Goal: Book appointment/travel/reservation

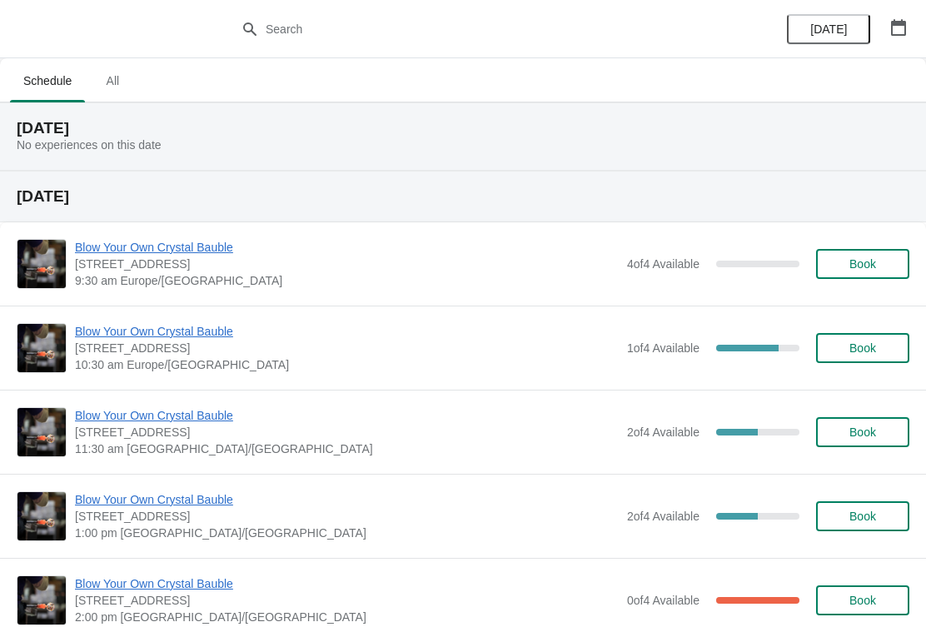
click at [904, 25] on icon "button" at bounding box center [898, 27] width 15 height 17
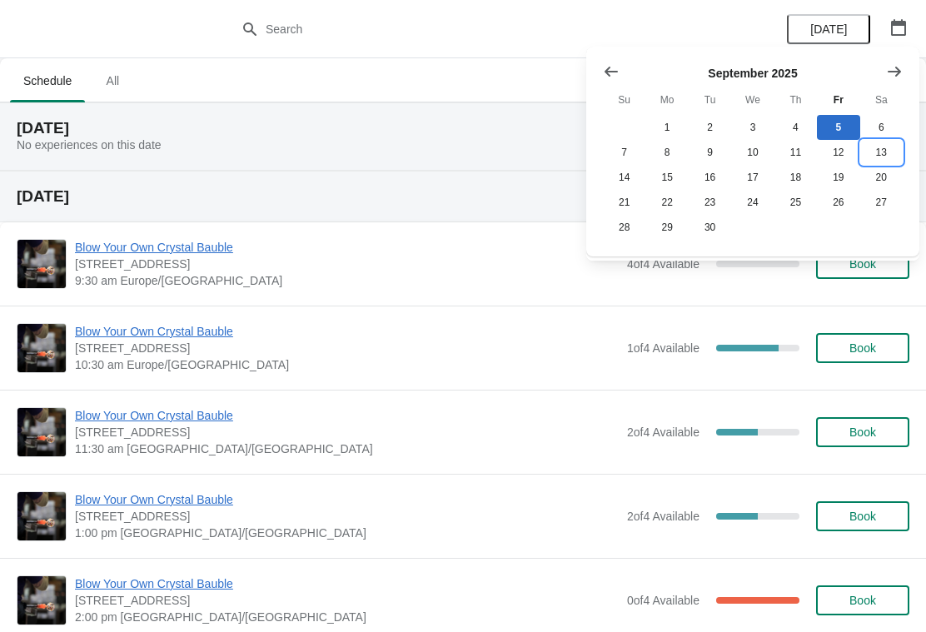
click at [880, 153] on button "13" at bounding box center [881, 152] width 42 height 25
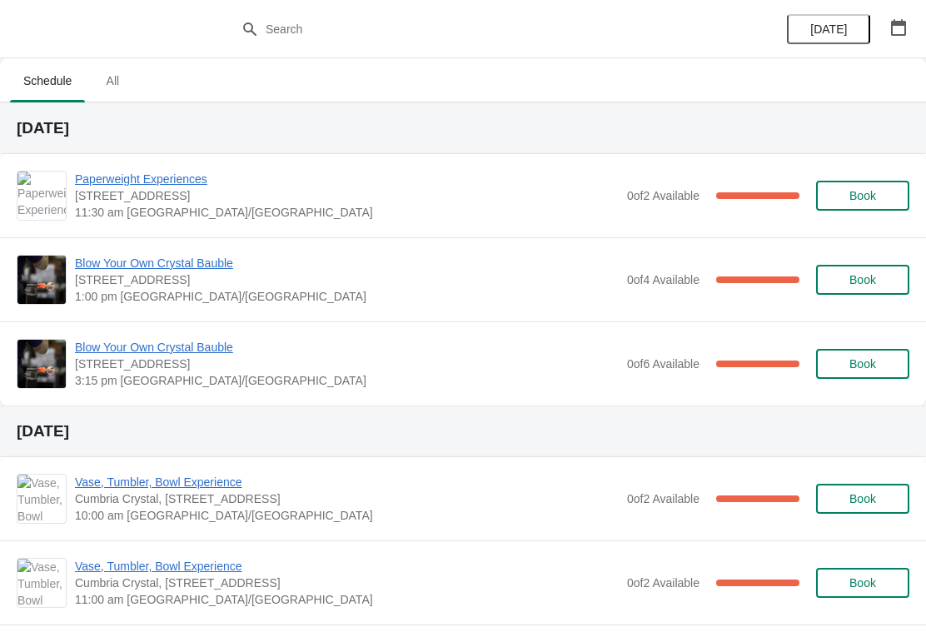
click at [867, 273] on span "Book" at bounding box center [862, 279] width 27 height 13
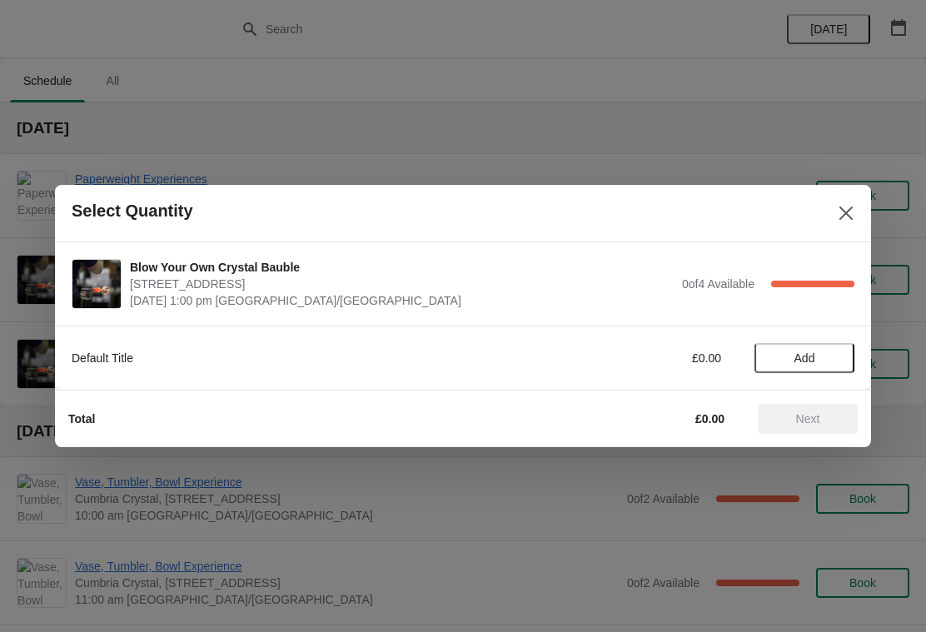
click at [853, 217] on icon "Close" at bounding box center [846, 213] width 17 height 17
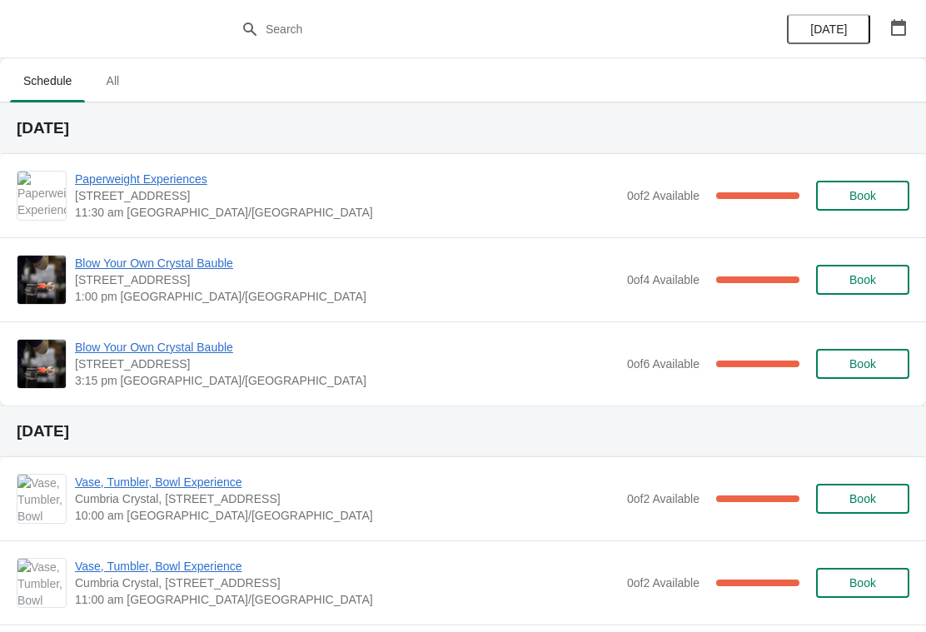
click at [197, 270] on span "Blow Your Own Crystal Bauble" at bounding box center [347, 263] width 544 height 17
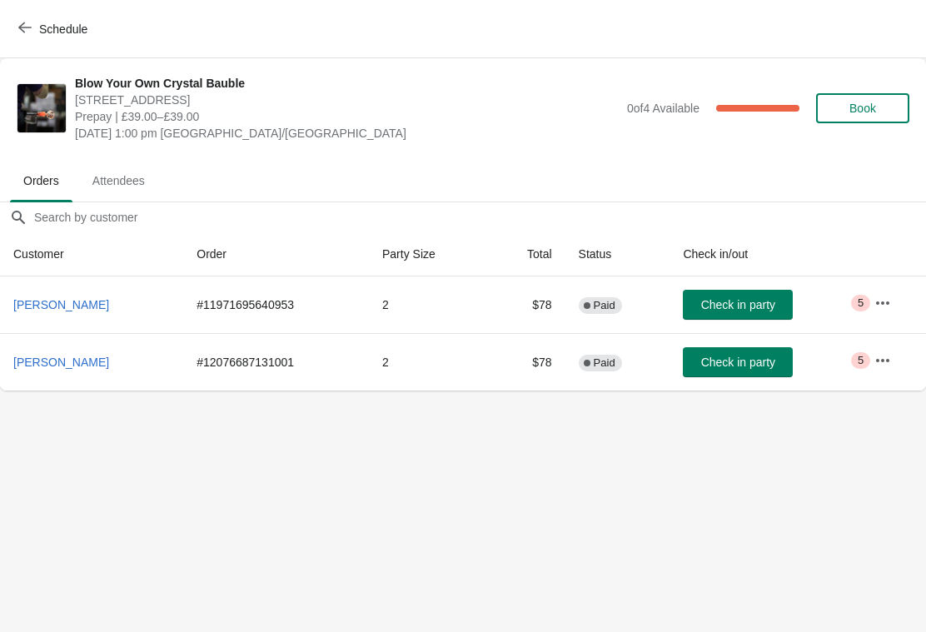
click at [888, 302] on icon "button" at bounding box center [882, 302] width 13 height 3
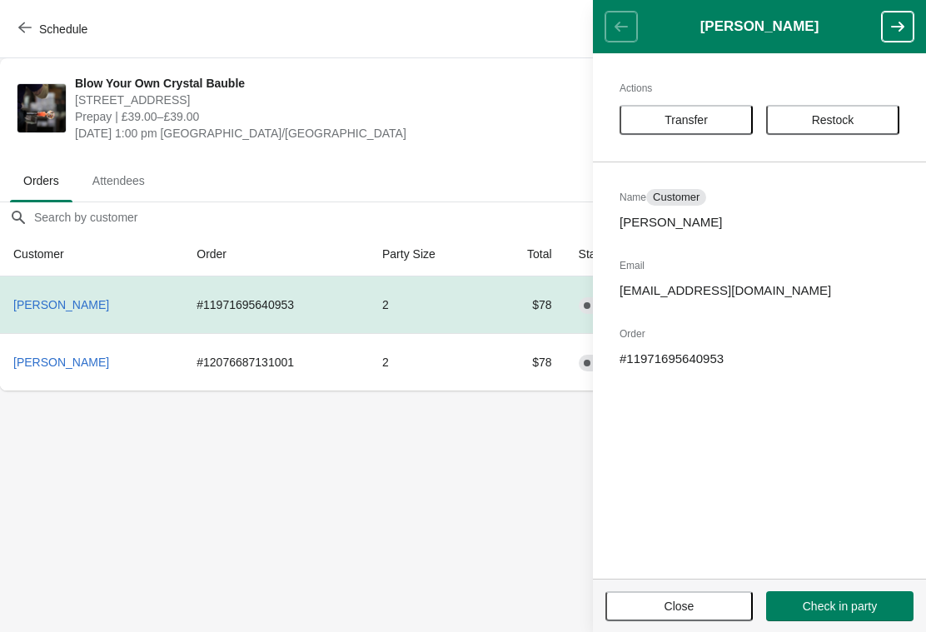
click at [662, 122] on span "Transfer" at bounding box center [686, 119] width 103 height 13
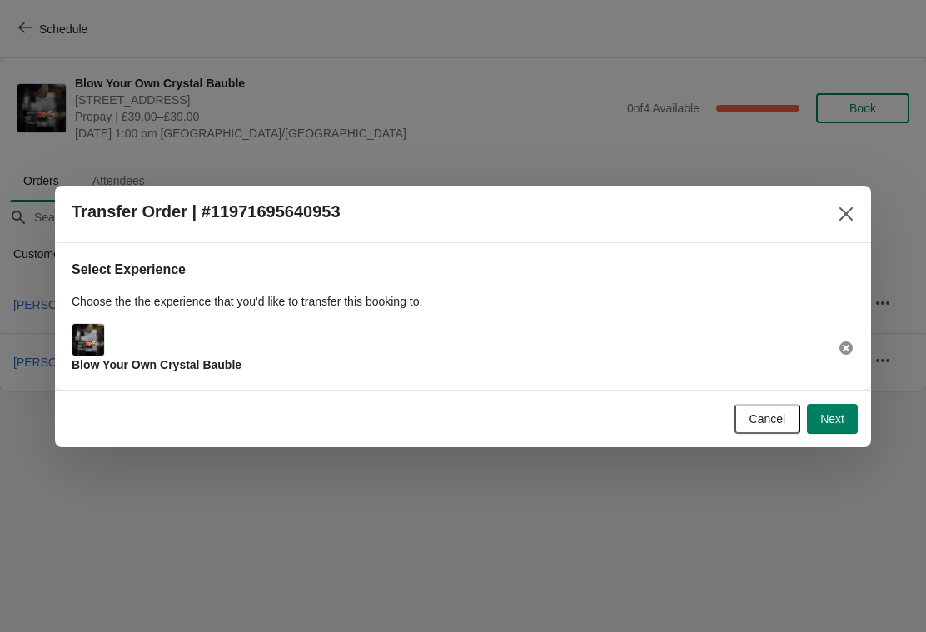
click at [824, 422] on span "Next" at bounding box center [832, 418] width 24 height 13
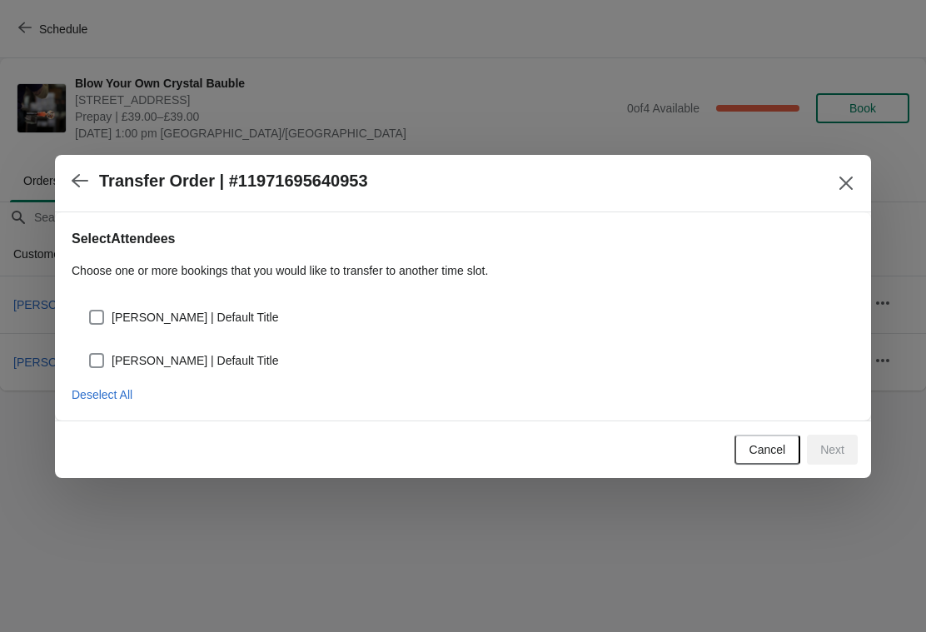
click at [115, 316] on span "[PERSON_NAME] | Default Title" at bounding box center [195, 317] width 167 height 17
click at [90, 311] on input "[PERSON_NAME] | Default Title" at bounding box center [89, 310] width 1 height 1
checkbox input "true"
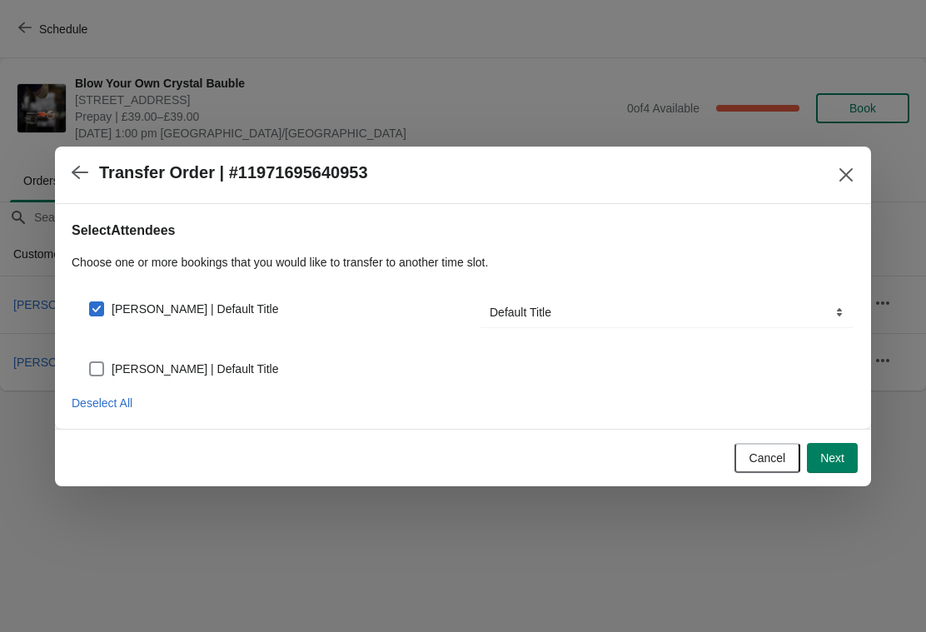
click at [84, 373] on div "[PERSON_NAME] | Default Title" at bounding box center [463, 362] width 783 height 37
click at [103, 370] on span at bounding box center [96, 368] width 15 height 15
click at [90, 362] on input "[PERSON_NAME] | Default Title" at bounding box center [89, 361] width 1 height 1
checkbox input "true"
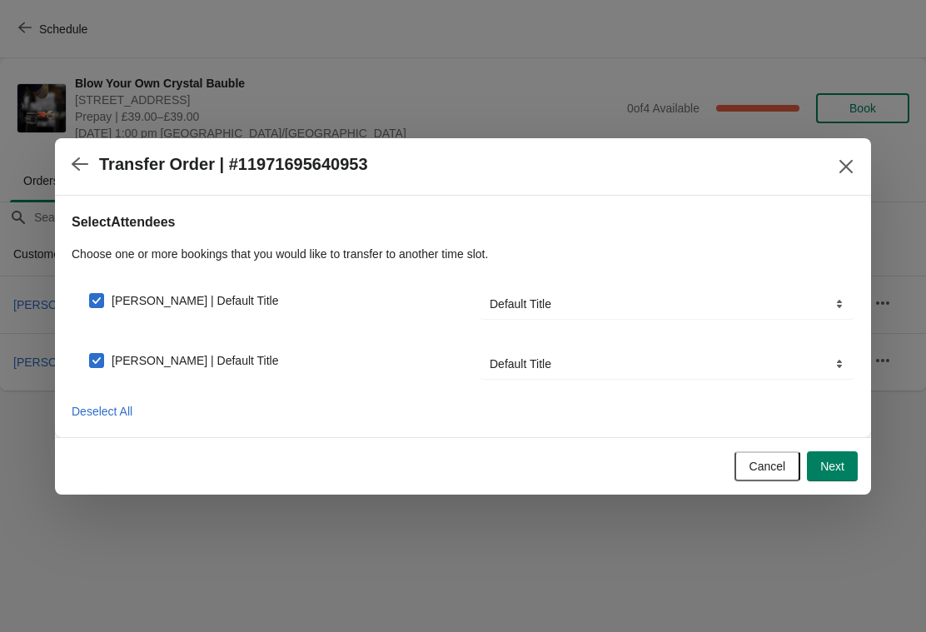
click at [828, 471] on span "Next" at bounding box center [832, 466] width 24 height 13
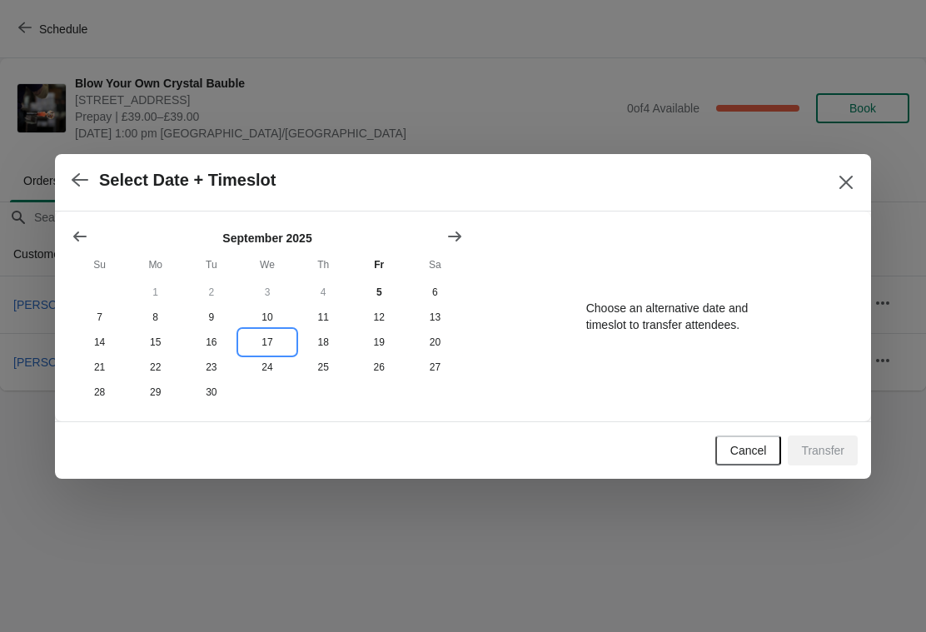
click at [271, 337] on button "17" at bounding box center [267, 342] width 56 height 25
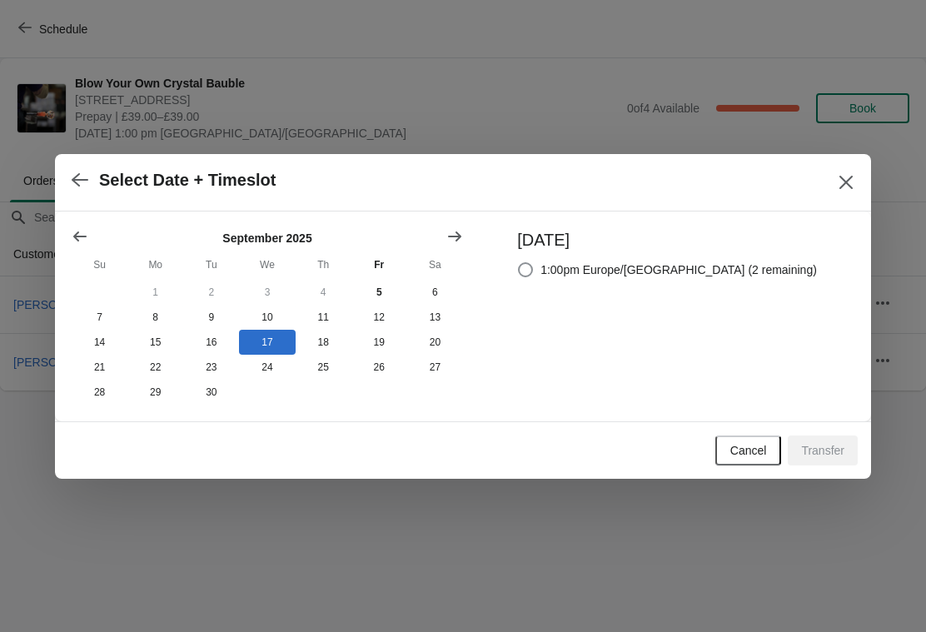
click at [533, 262] on span at bounding box center [525, 269] width 15 height 15
click at [519, 262] on input "1:00pm Europe/[GEOGRAPHIC_DATA] (2 remaining)" at bounding box center [518, 262] width 1 height 1
radio input "true"
click at [814, 456] on span "Transfer" at bounding box center [822, 450] width 43 height 13
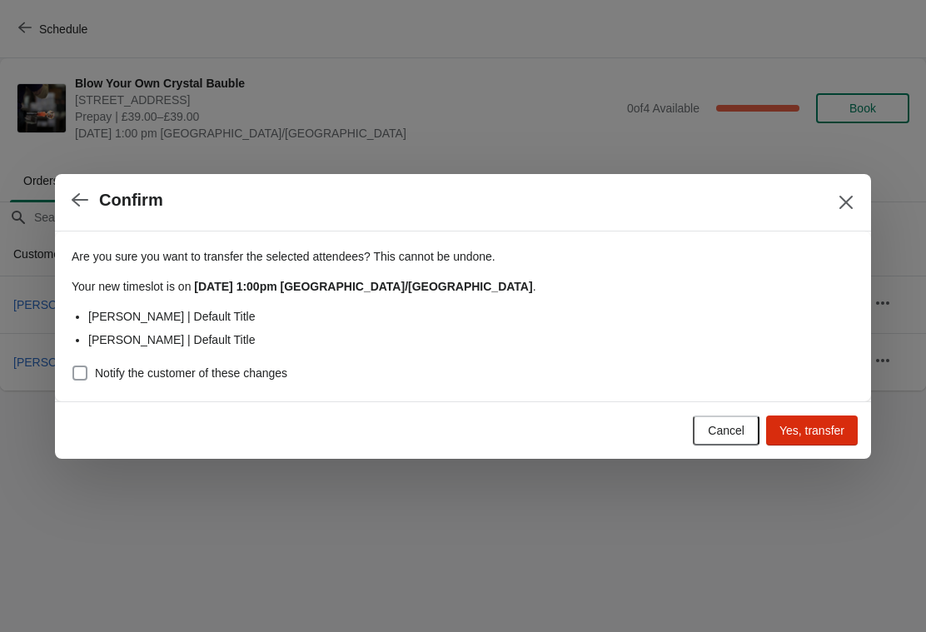
click at [87, 379] on span at bounding box center [79, 373] width 15 height 15
click at [73, 366] on input "Notify the customer of these changes" at bounding box center [72, 366] width 1 height 1
checkbox input "true"
click at [808, 432] on span "Yes, transfer" at bounding box center [811, 430] width 65 height 13
